Goal: Transaction & Acquisition: Book appointment/travel/reservation

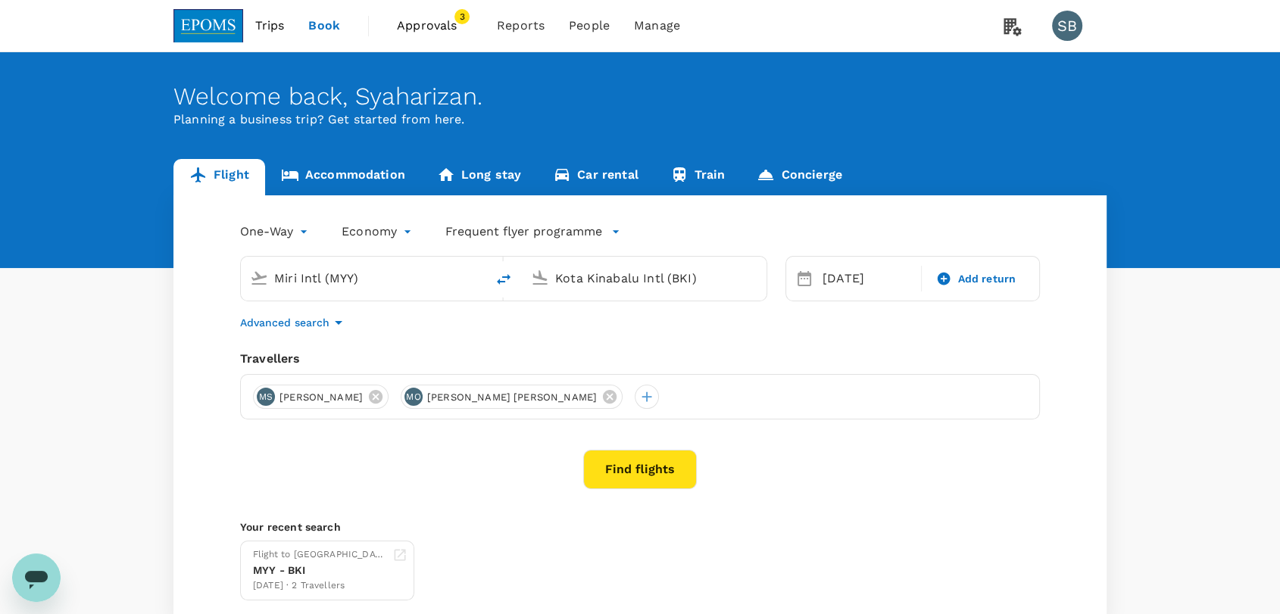
click at [441, 15] on span "Approvals 3" at bounding box center [435, 26] width 76 height 24
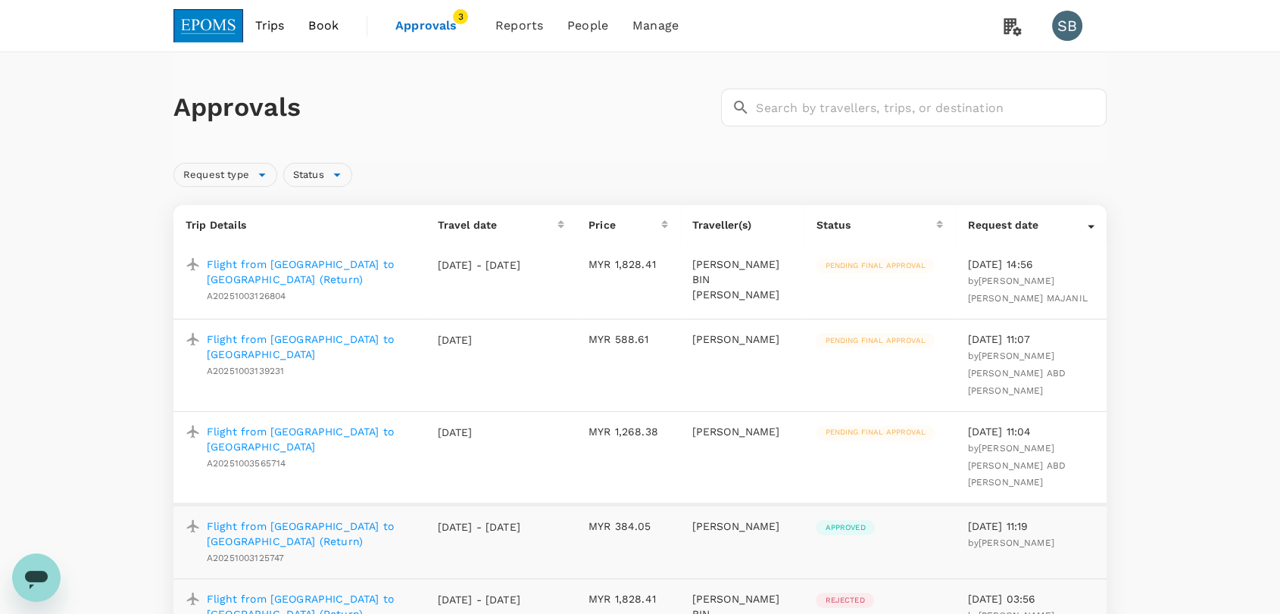
click at [213, 26] on img at bounding box center [208, 25] width 70 height 33
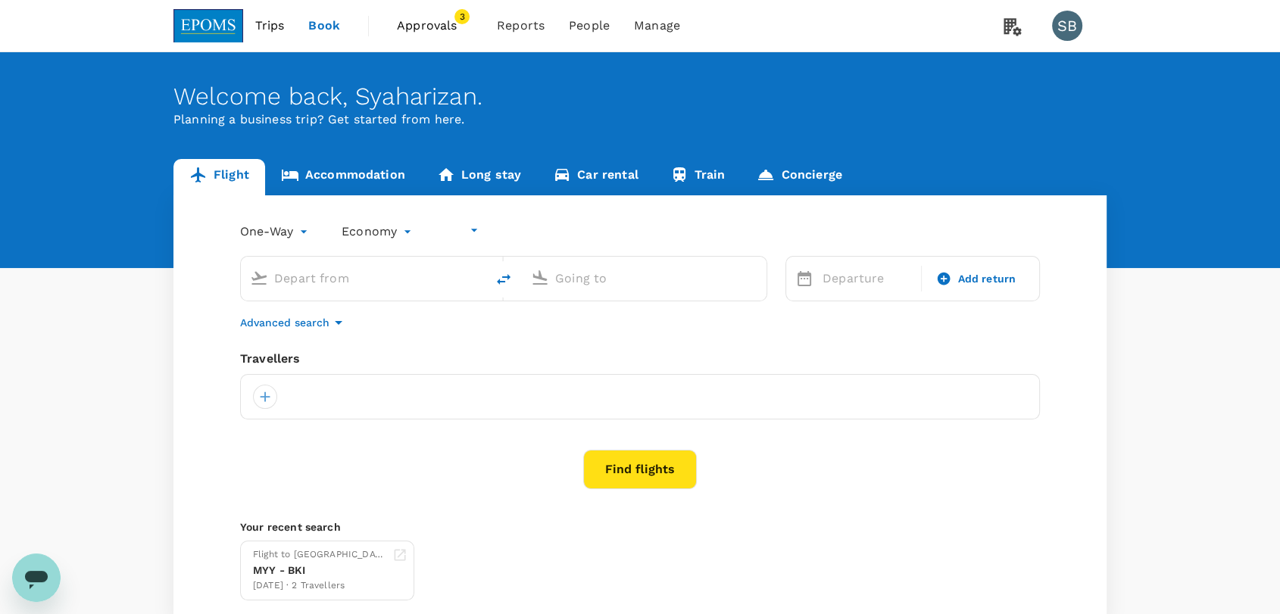
type input "undefined, undefined (any)"
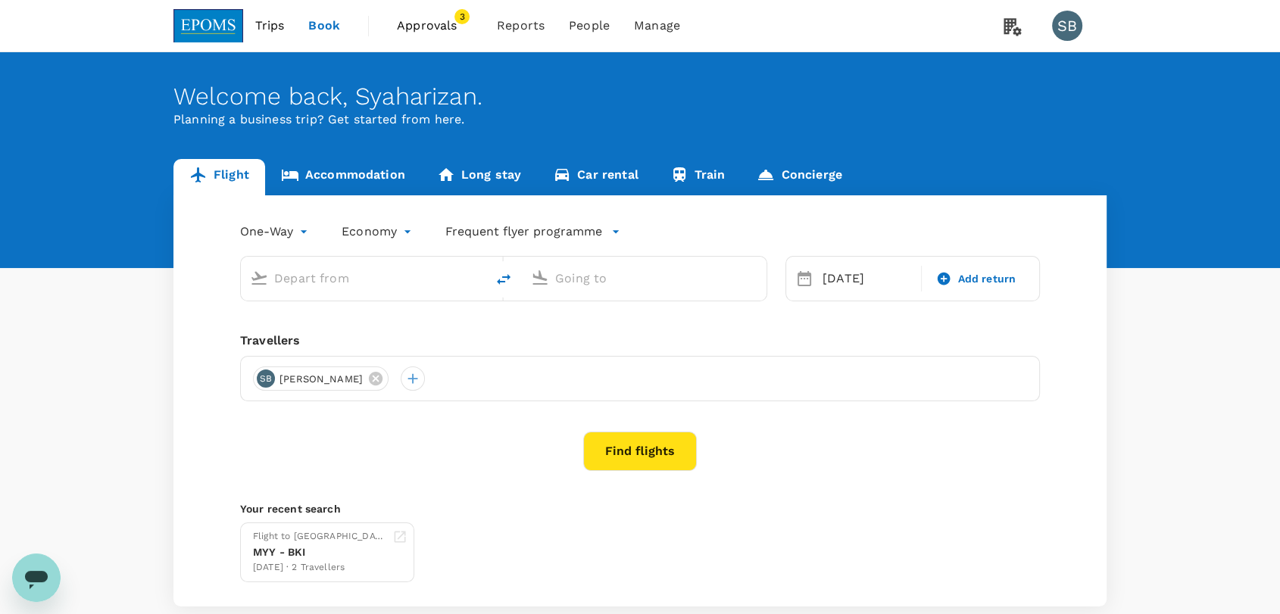
type input "Miri Intl (MYY)"
type input "Kota Kinabalu Intl (BKI)"
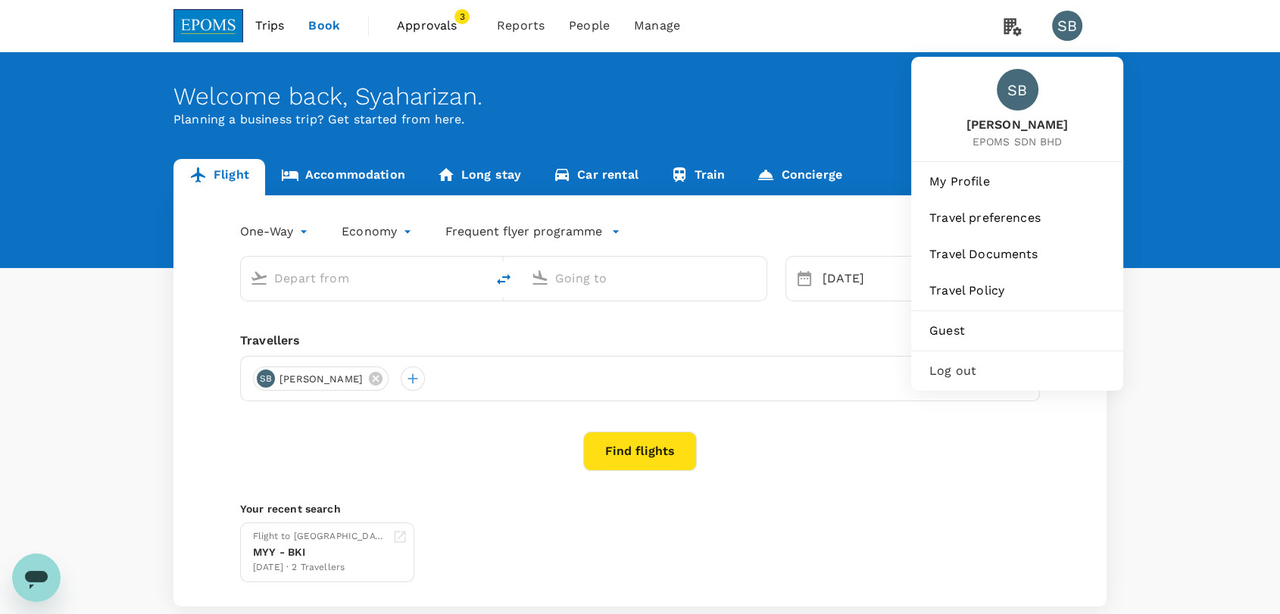
type input "Miri Intl (MYY)"
type input "Kota Kinabalu Intl (BKI)"
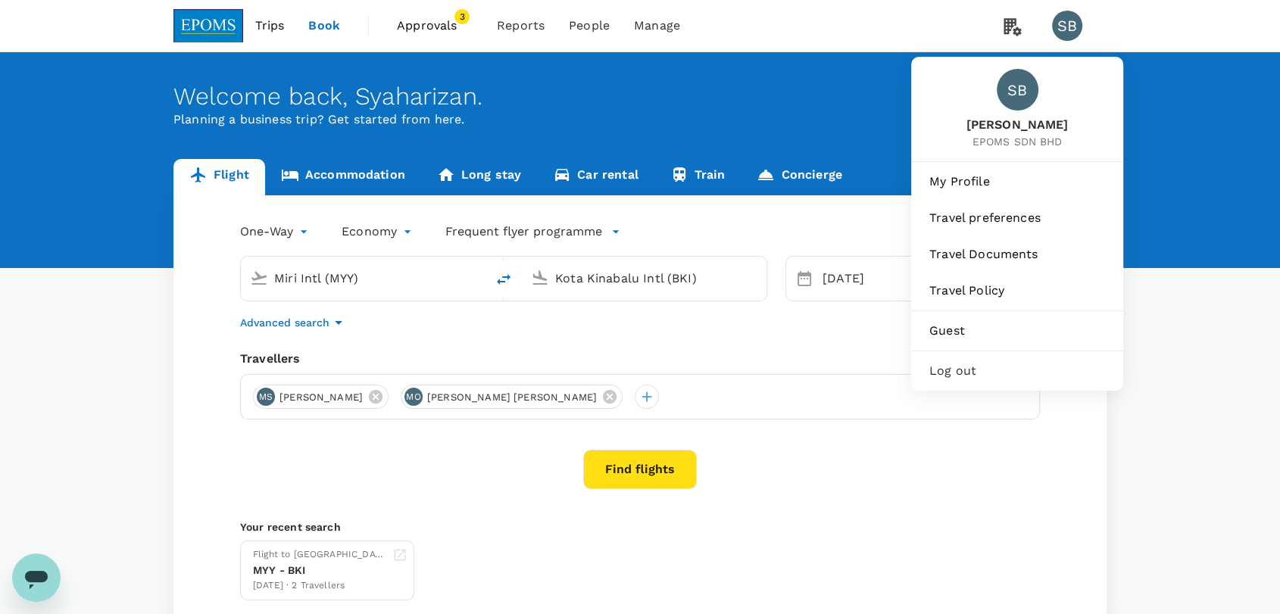
click at [1001, 377] on span "Log out" at bounding box center [1017, 371] width 176 height 18
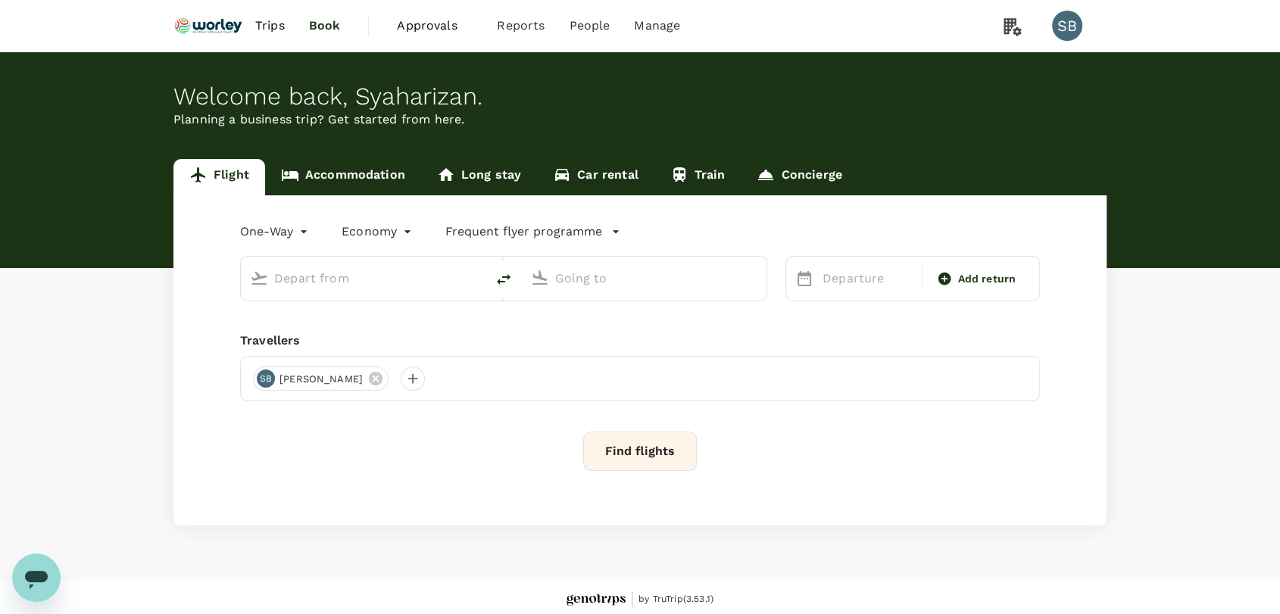
type input "Sultan [PERSON_NAME] (SZB)"
type input "[GEOGRAPHIC_DATA] (TGG)"
